Goal: Information Seeking & Learning: Learn about a topic

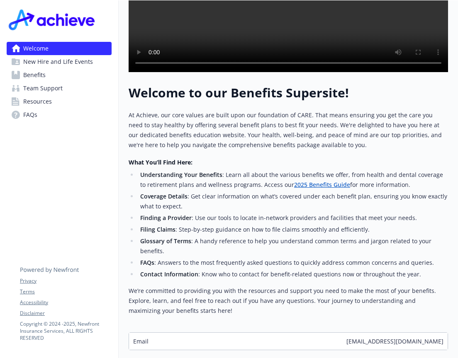
scroll to position [285, 0]
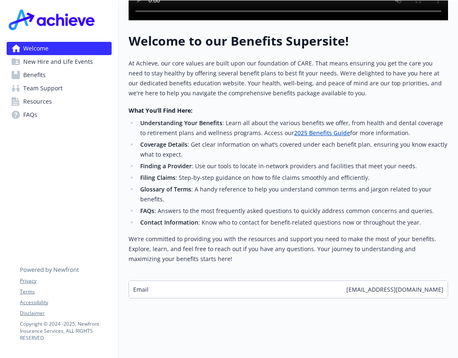
click at [42, 70] on span "Benefits" at bounding box center [34, 74] width 22 height 13
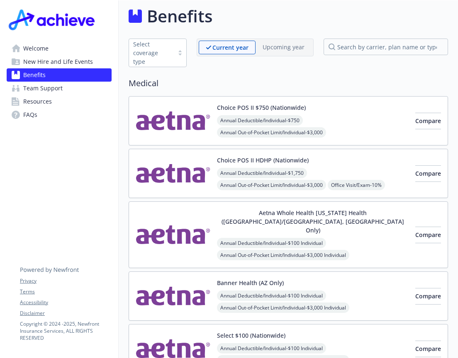
scroll to position [285, 0]
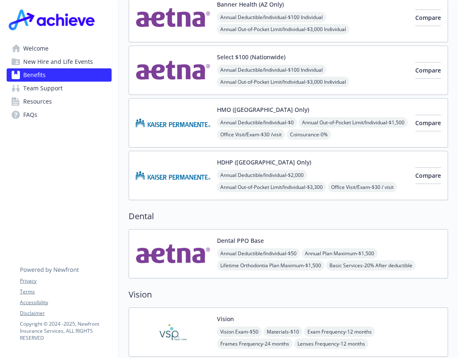
click at [43, 103] on span "Resources" at bounding box center [37, 101] width 29 height 13
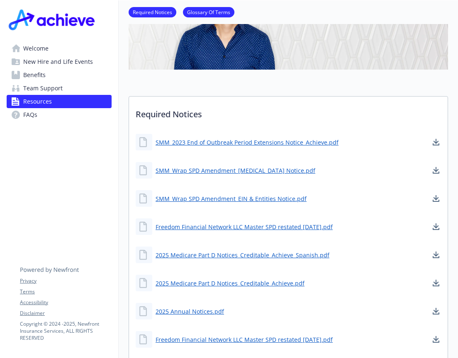
scroll to position [166, 0]
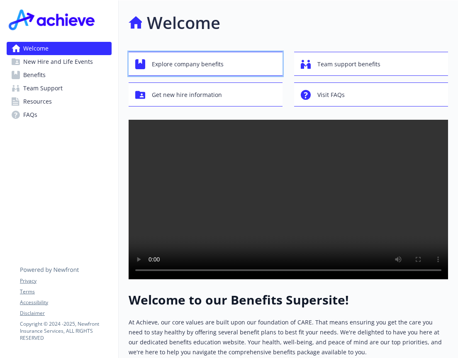
click at [217, 66] on span "Explore company benefits" at bounding box center [188, 64] width 72 height 16
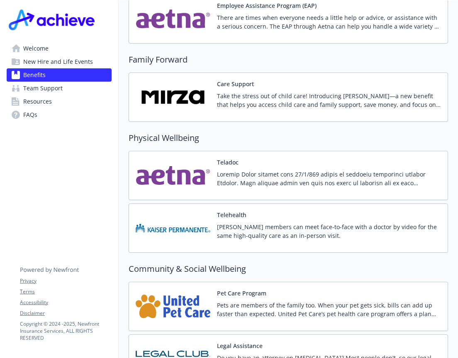
scroll to position [1580, 0]
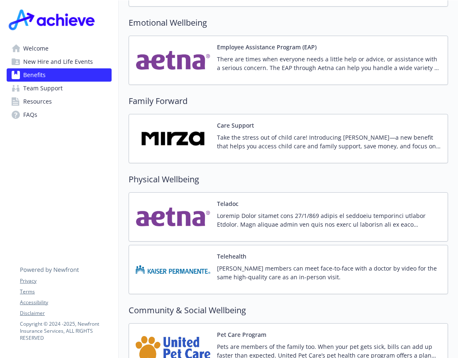
click at [67, 90] on link "Team Support" at bounding box center [59, 88] width 105 height 13
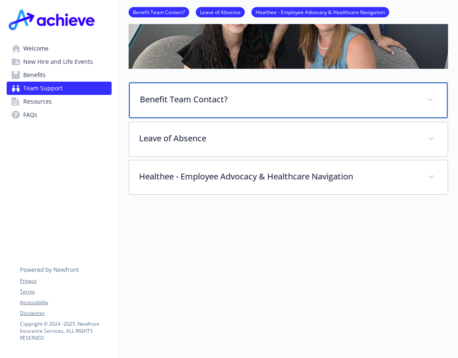
scroll to position [186, 0]
click at [208, 102] on div "Benefit Team Contact?" at bounding box center [288, 100] width 318 height 36
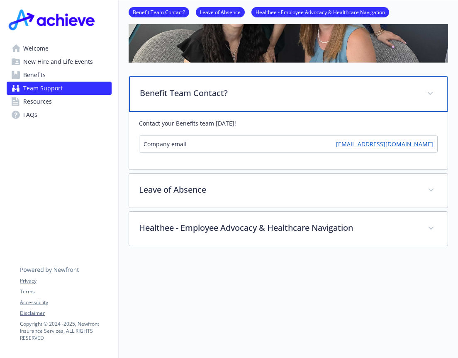
click at [208, 102] on div "Benefit Team Contact?" at bounding box center [288, 94] width 318 height 36
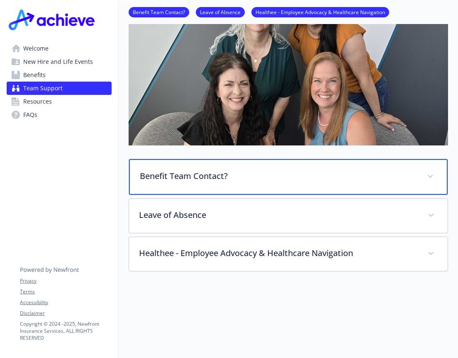
scroll to position [0, 0]
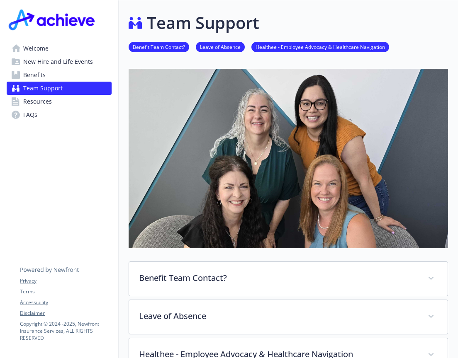
click at [38, 102] on span "Resources" at bounding box center [37, 101] width 29 height 13
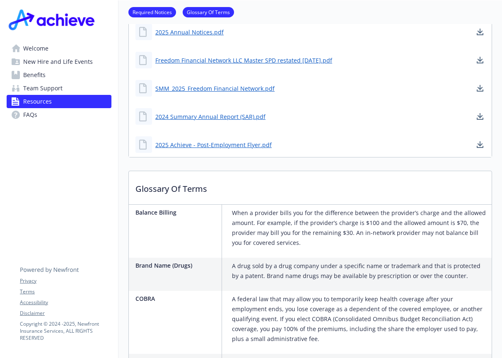
scroll to position [380, 0]
